Goal: Task Accomplishment & Management: Manage account settings

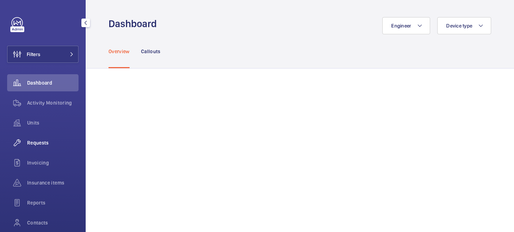
click at [40, 146] on div "Requests" at bounding box center [42, 142] width 71 height 17
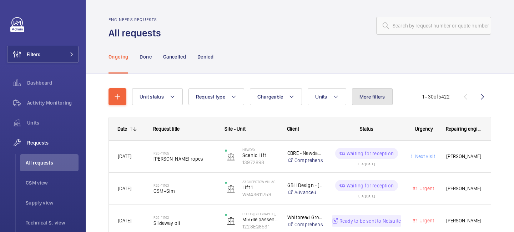
click at [370, 98] on span "More filters" at bounding box center [372, 97] width 26 height 6
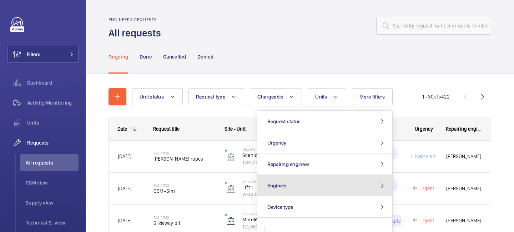
click at [348, 178] on button "Engineer" at bounding box center [324, 185] width 135 height 21
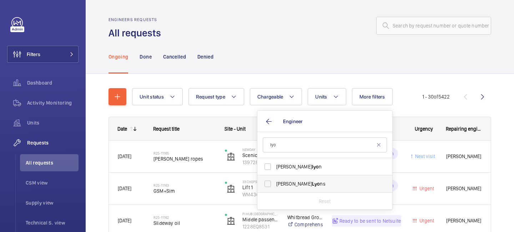
type input "lyo"
click at [318, 188] on label "[PERSON_NAME] ns" at bounding box center [319, 183] width 124 height 17
click at [275, 188] on input "[PERSON_NAME] ns" at bounding box center [267, 184] width 14 height 14
checkbox input "true"
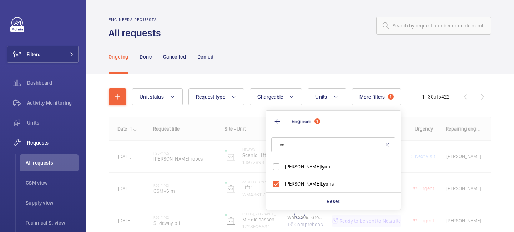
click at [259, 42] on div "Ongoing Done Cancelled Denied" at bounding box center [299, 57] width 383 height 34
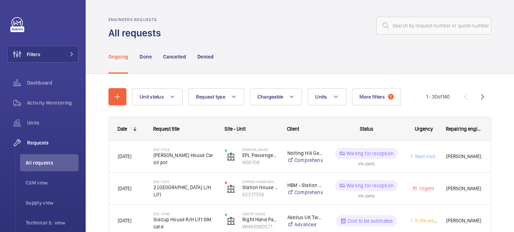
click at [134, 133] on wm-front-sortable-header-cell "Date" at bounding box center [127, 128] width 36 height 23
click at [131, 126] on wm-front-sortable-header-cell "Date" at bounding box center [127, 128] width 36 height 23
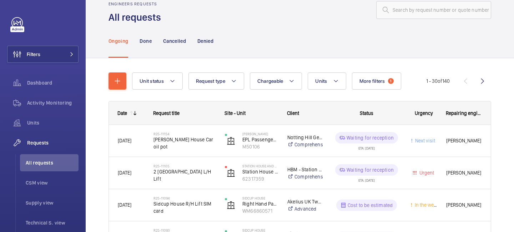
scroll to position [18, 0]
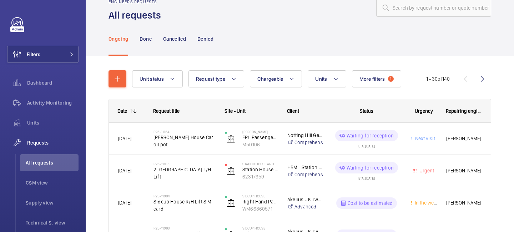
click at [132, 110] on mat-icon at bounding box center [131, 111] width 6 height 6
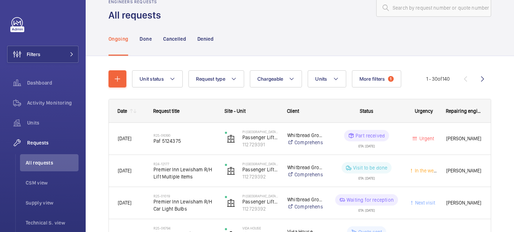
click at [132, 112] on mat-icon at bounding box center [135, 111] width 6 height 6
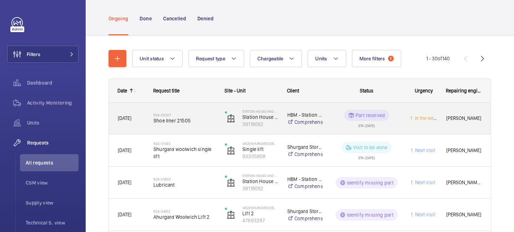
scroll to position [39, 0]
click at [382, 132] on div "Part received ETA: [DATE]" at bounding box center [362, 118] width 78 height 32
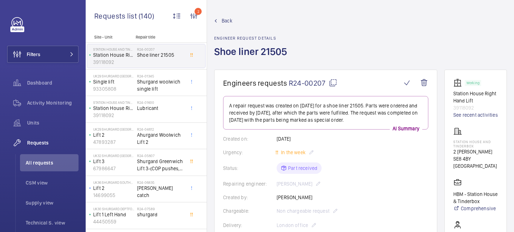
click at [229, 23] on span "Back" at bounding box center [227, 20] width 11 height 7
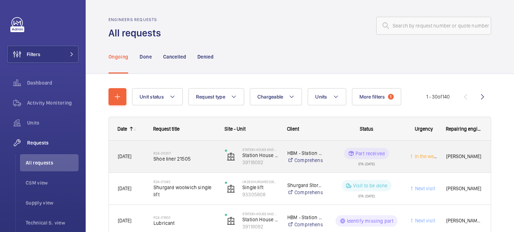
click at [198, 166] on div "R24-00207 Shoe liner 21505" at bounding box center [184, 156] width 62 height 21
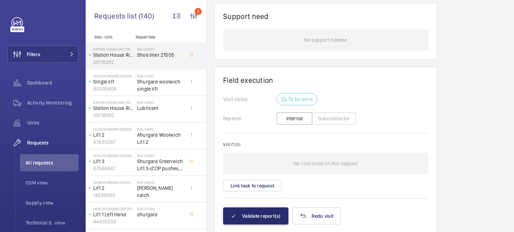
scroll to position [546, 0]
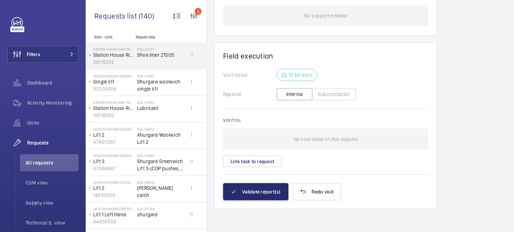
click at [261, 169] on wm-front-card-body "Visit status To be done Repairer Internal Subcontractor Visit(s) No visit done …" at bounding box center [325, 126] width 205 height 114
click at [260, 162] on button "Link task to request" at bounding box center [252, 161] width 59 height 11
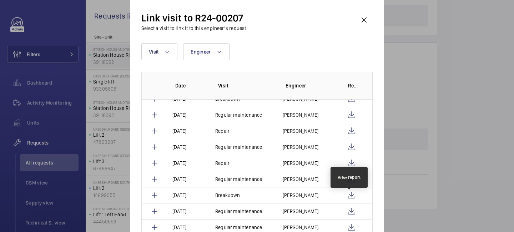
scroll to position [347, 0]
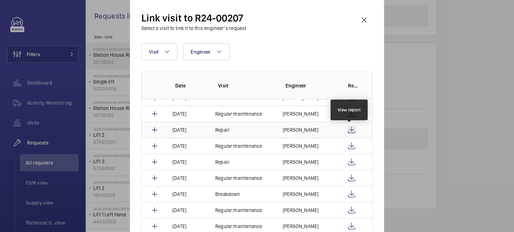
click at [351, 133] on wm-front-icon-button at bounding box center [351, 130] width 9 height 9
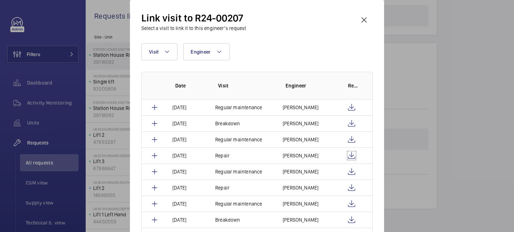
scroll to position [313, 0]
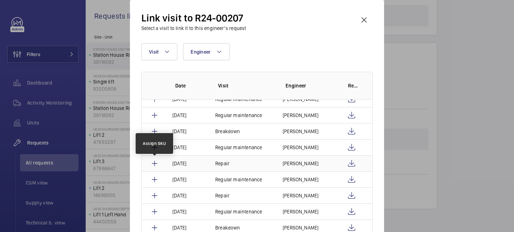
click at [157, 164] on mat-icon at bounding box center [154, 163] width 9 height 9
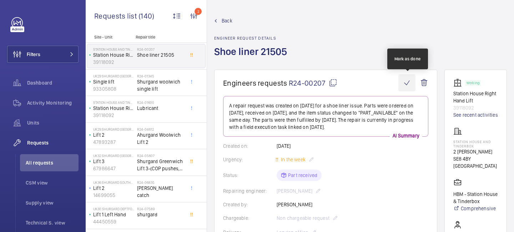
click at [409, 83] on wm-front-icon-button at bounding box center [406, 82] width 17 height 17
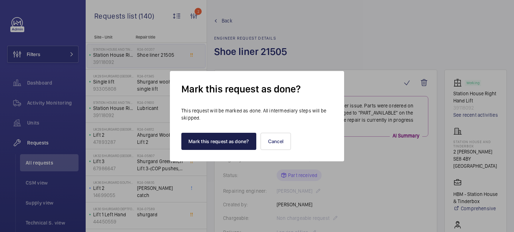
click at [248, 138] on button "Mark this request as done?" at bounding box center [218, 141] width 75 height 17
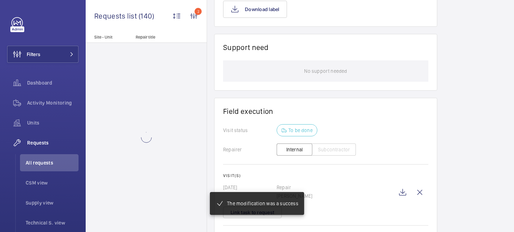
scroll to position [548, 0]
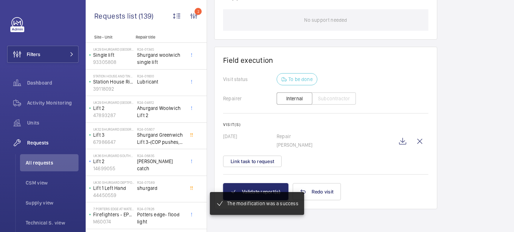
click at [255, 186] on mat-snack-bar-container "The modification was a success" at bounding box center [257, 203] width 122 height 51
click at [255, 191] on mat-snack-bar-container "The modification was a success" at bounding box center [257, 203] width 122 height 51
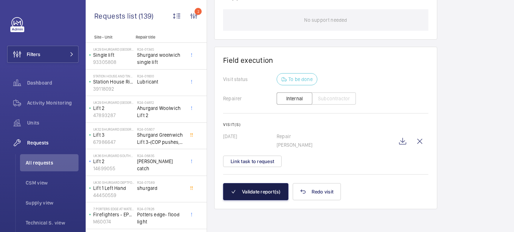
click at [260, 189] on button "Validate report(s)" at bounding box center [255, 191] width 65 height 17
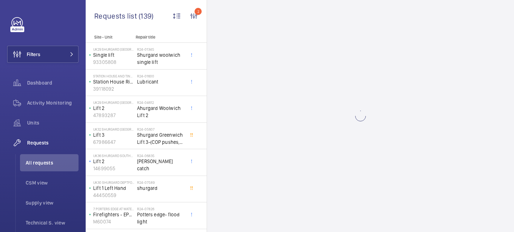
click at [260, 189] on wm-front-async-data-loader at bounding box center [360, 116] width 307 height 232
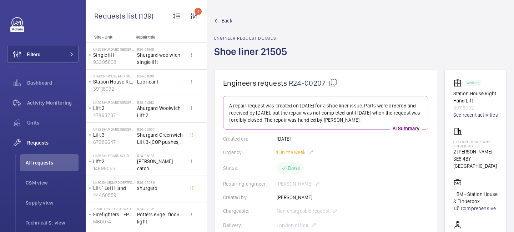
click at [224, 18] on span "Back" at bounding box center [227, 20] width 11 height 7
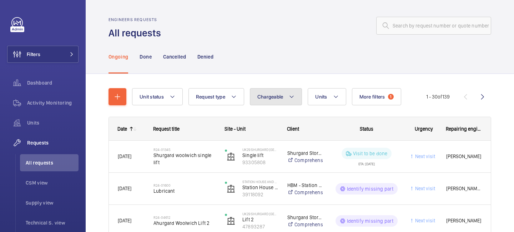
click at [295, 100] on button "Chargeable" at bounding box center [276, 96] width 52 height 17
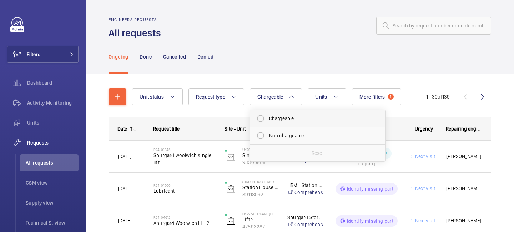
click at [283, 120] on mat-radio-button "Chargeable" at bounding box center [317, 118] width 128 height 14
radio input "true"
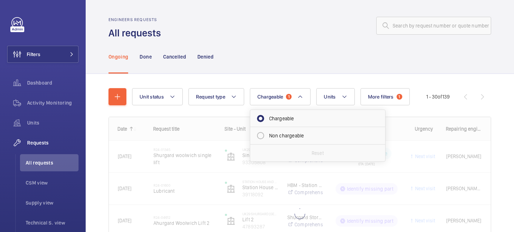
click at [298, 60] on div "Ongoing Done Cancelled Denied" at bounding box center [299, 57] width 383 height 34
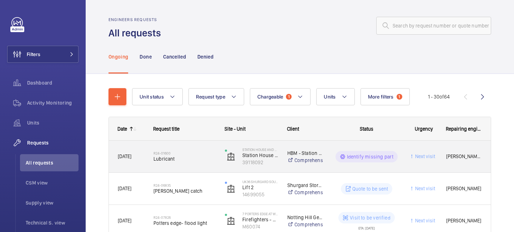
click at [404, 167] on div "Next visit" at bounding box center [419, 156] width 35 height 22
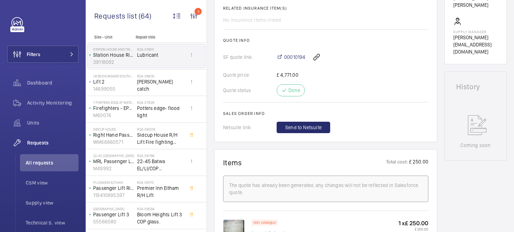
scroll to position [273, 0]
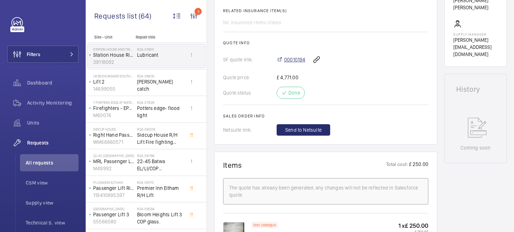
click at [291, 63] on span "00010194" at bounding box center [294, 59] width 21 height 7
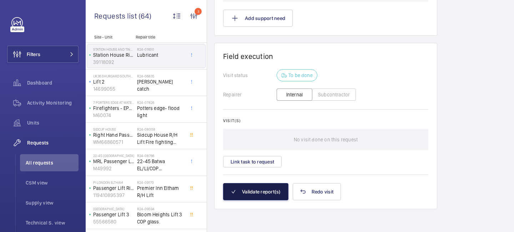
click at [262, 189] on button "Validate report(s)" at bounding box center [255, 191] width 65 height 17
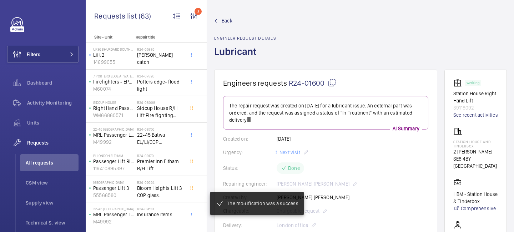
click at [226, 21] on span "Back" at bounding box center [227, 20] width 11 height 7
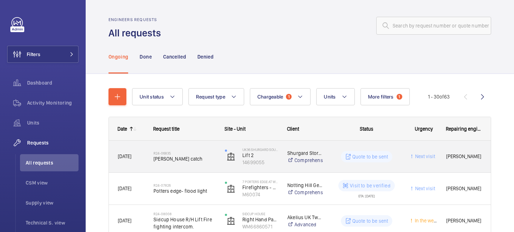
click at [370, 169] on div "Quote to be sent" at bounding box center [362, 157] width 79 height 32
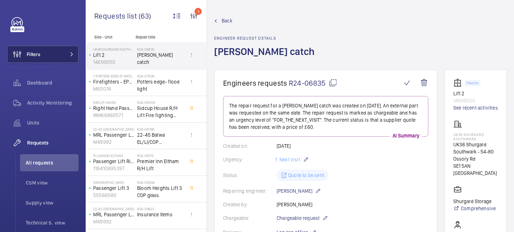
click at [72, 54] on mat-icon at bounding box center [72, 54] width 4 height 4
click at [70, 55] on mat-icon at bounding box center [72, 54] width 4 height 4
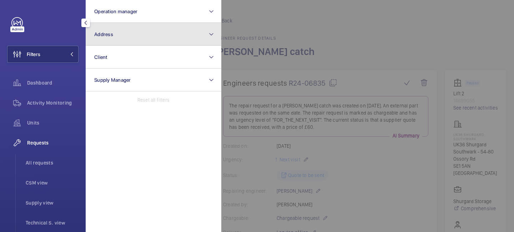
click at [111, 39] on button "Address" at bounding box center [154, 34] width 136 height 23
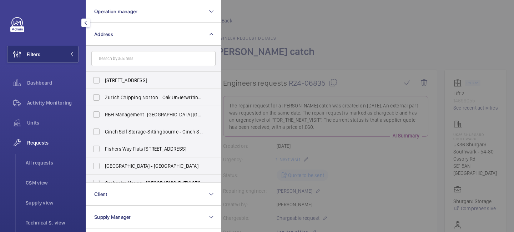
click at [114, 56] on input "text" at bounding box center [153, 58] width 124 height 15
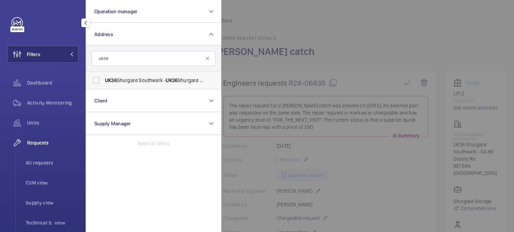
type input "uk36"
click at [115, 78] on span "UK36" at bounding box center [111, 80] width 12 height 6
click at [103, 78] on input "UK36 [GEOGRAPHIC_DATA] - [GEOGRAPHIC_DATA] [GEOGRAPHIC_DATA] - [STREET_ADDRESS]" at bounding box center [96, 80] width 14 height 14
checkbox input "true"
click at [359, 46] on div at bounding box center [478, 116] width 514 height 232
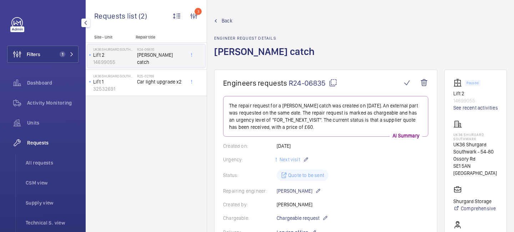
click at [39, 146] on span "Requests" at bounding box center [52, 142] width 51 height 7
click at [158, 81] on span "Car light upgrade x2" at bounding box center [160, 81] width 47 height 7
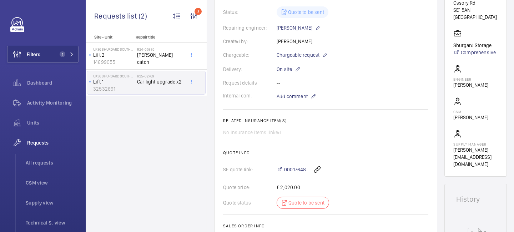
scroll to position [176, 0]
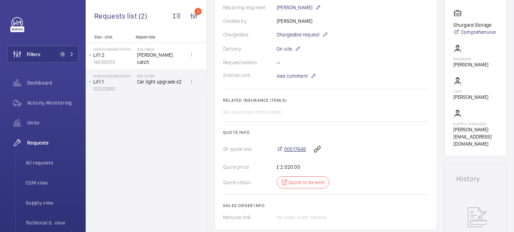
click at [289, 151] on span "00017648" at bounding box center [295, 149] width 22 height 7
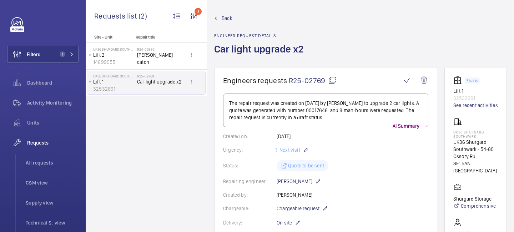
scroll to position [0, 0]
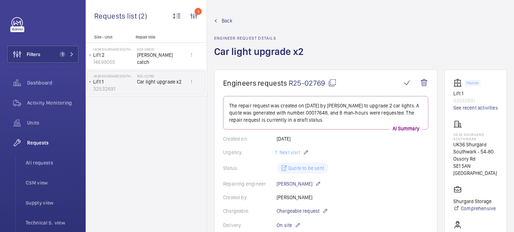
click at [223, 18] on span "Back" at bounding box center [227, 20] width 11 height 7
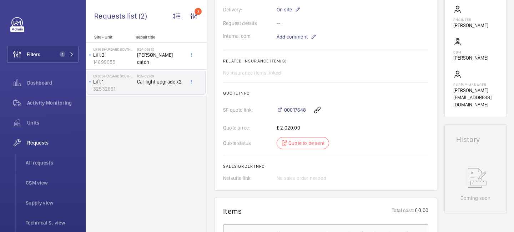
scroll to position [6, 0]
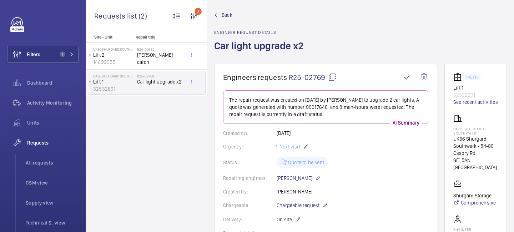
click at [333, 78] on mat-icon at bounding box center [332, 77] width 9 height 9
click at [75, 54] on button "Filters 1" at bounding box center [42, 54] width 71 height 17
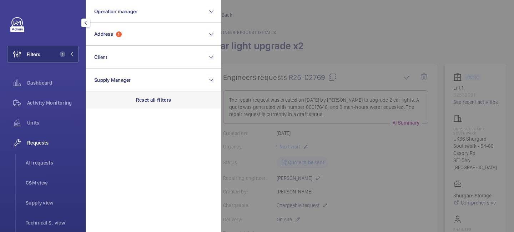
click at [148, 95] on div "Reset all filters" at bounding box center [154, 99] width 136 height 17
click at [46, 165] on span "All requests" at bounding box center [52, 162] width 53 height 7
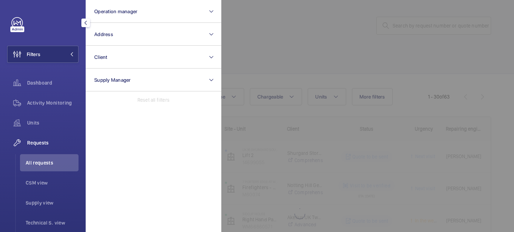
click at [273, 35] on div at bounding box center [478, 116] width 514 height 232
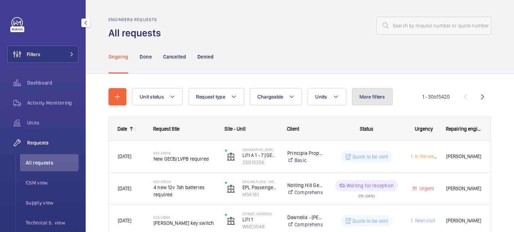
click at [374, 99] on span "More filters" at bounding box center [372, 97] width 26 height 6
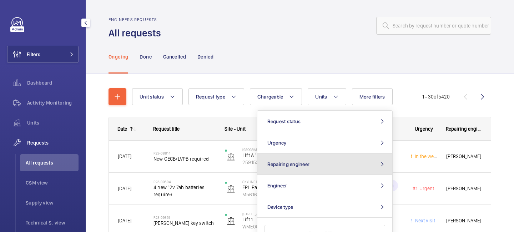
click at [370, 164] on button "Repairing engineer" at bounding box center [324, 163] width 135 height 21
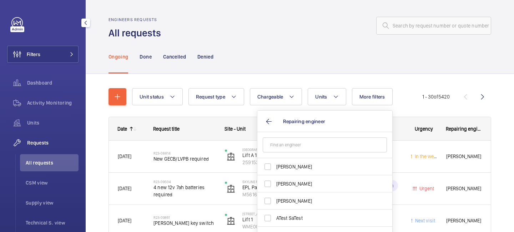
click at [355, 148] on input "text" at bounding box center [325, 144] width 124 height 15
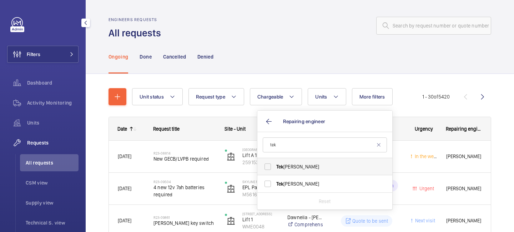
type input "tek"
click at [314, 174] on label "[PERSON_NAME]" at bounding box center [319, 166] width 124 height 17
click at [275, 174] on input "[PERSON_NAME]" at bounding box center [267, 166] width 14 height 14
checkbox input "true"
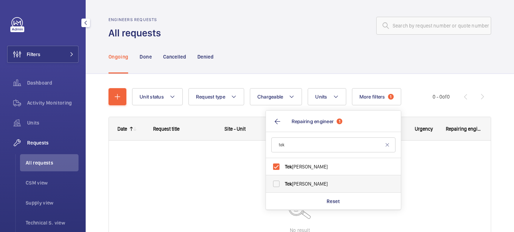
click at [302, 180] on span "[PERSON_NAME]" at bounding box center [334, 183] width 98 height 7
click at [283, 180] on input "[PERSON_NAME]" at bounding box center [276, 184] width 14 height 14
checkbox input "true"
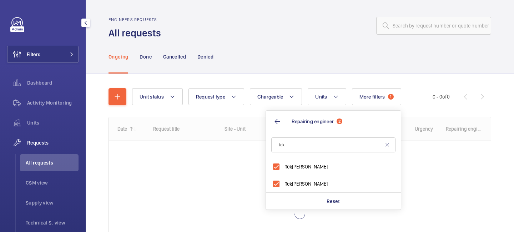
click at [321, 45] on div "Ongoing Done Cancelled Denied" at bounding box center [299, 57] width 383 height 34
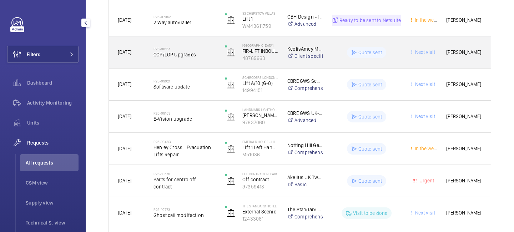
scroll to position [201, 0]
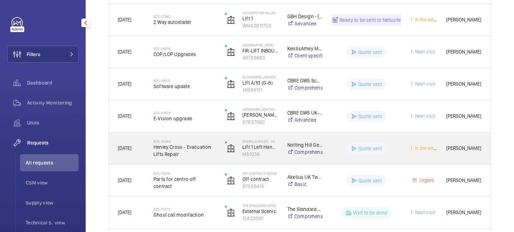
click at [176, 155] on span "Henley Cross - Evacuation Lifts Repair" at bounding box center [184, 150] width 62 height 14
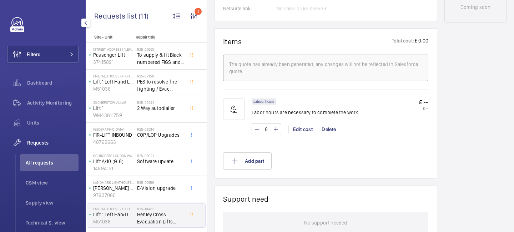
scroll to position [259, 0]
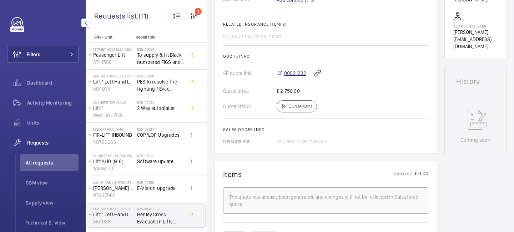
click at [293, 77] on span "00021232" at bounding box center [295, 73] width 22 height 7
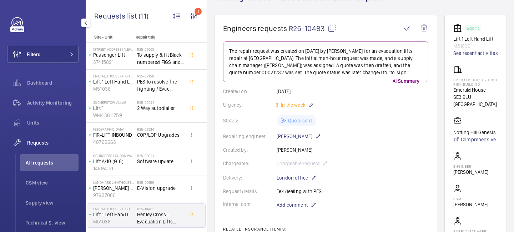
scroll to position [54, 0]
click at [457, 25] on img at bounding box center [458, 29] width 11 height 9
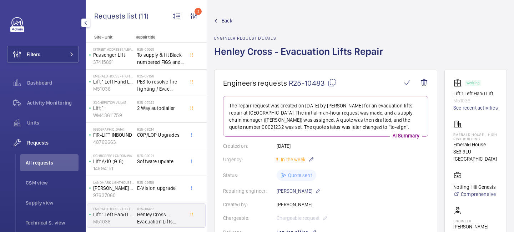
click at [226, 20] on span "Back" at bounding box center [227, 20] width 11 height 7
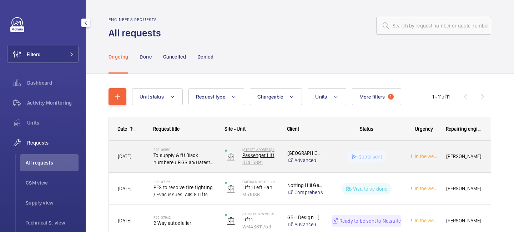
click at [230, 160] on img at bounding box center [231, 156] width 9 height 9
